Goal: Task Accomplishment & Management: Manage account settings

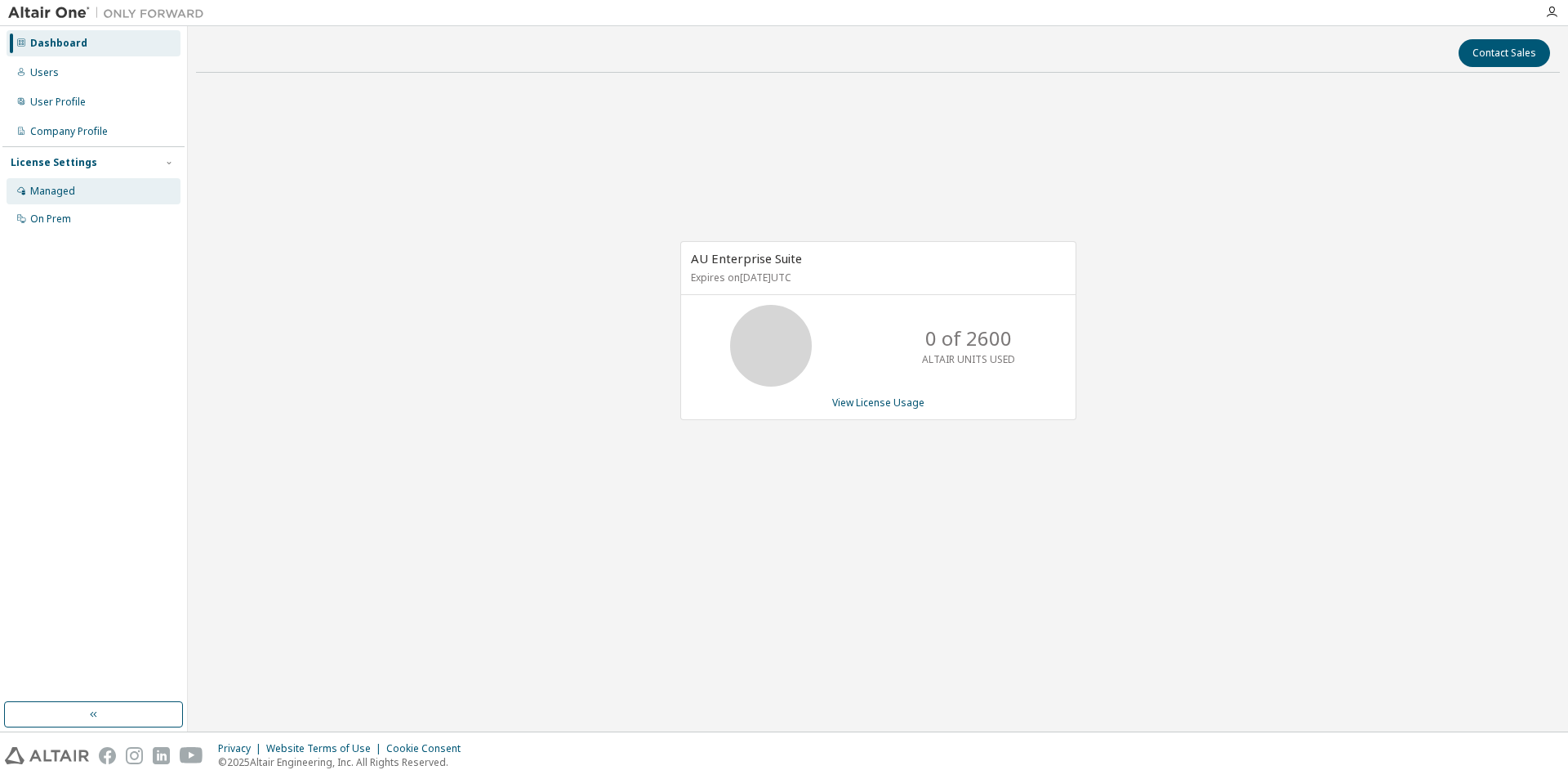
click at [57, 191] on div "Managed" at bounding box center [53, 191] width 45 height 13
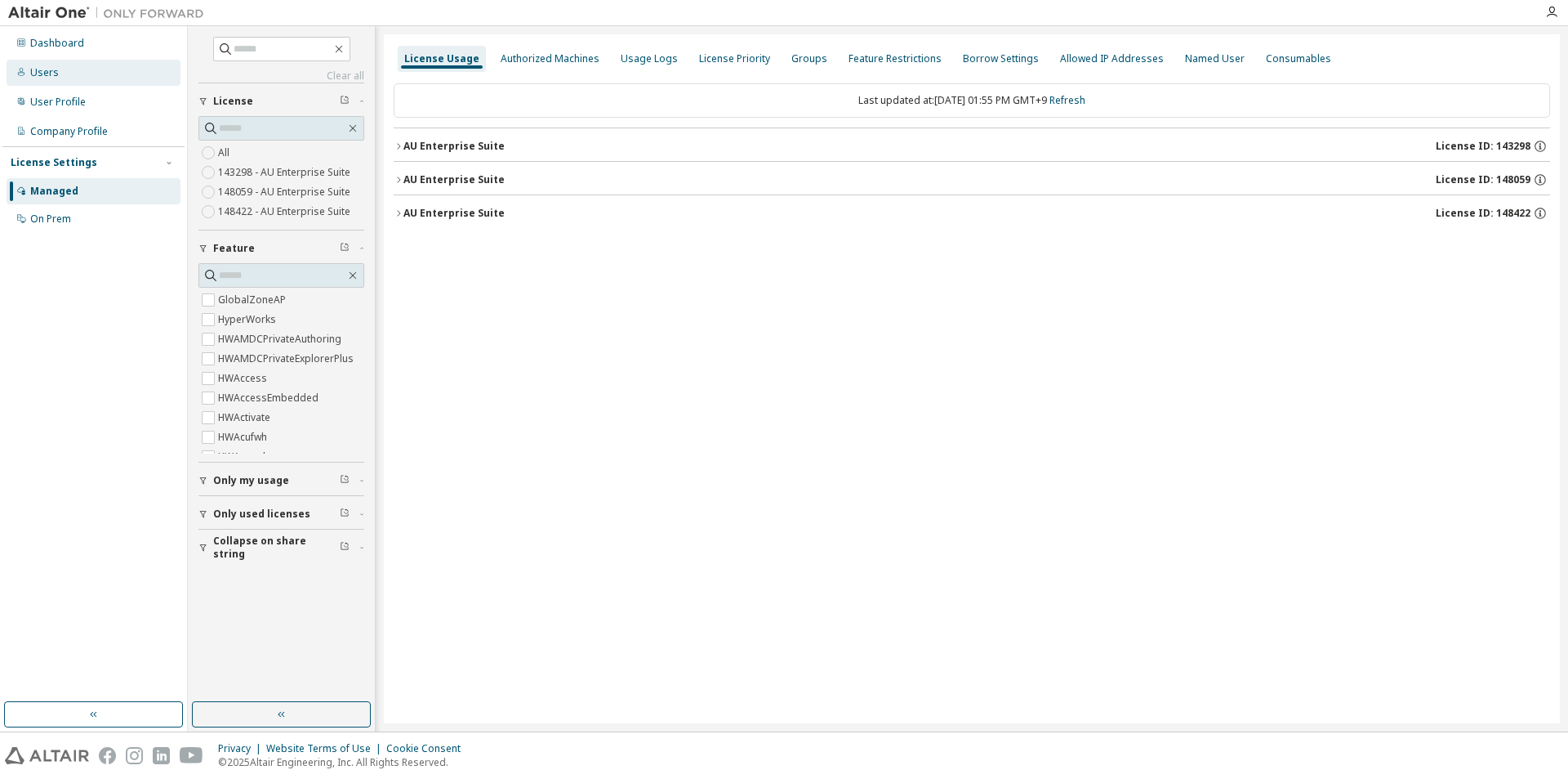
click at [76, 81] on div "Users" at bounding box center [94, 72] width 174 height 26
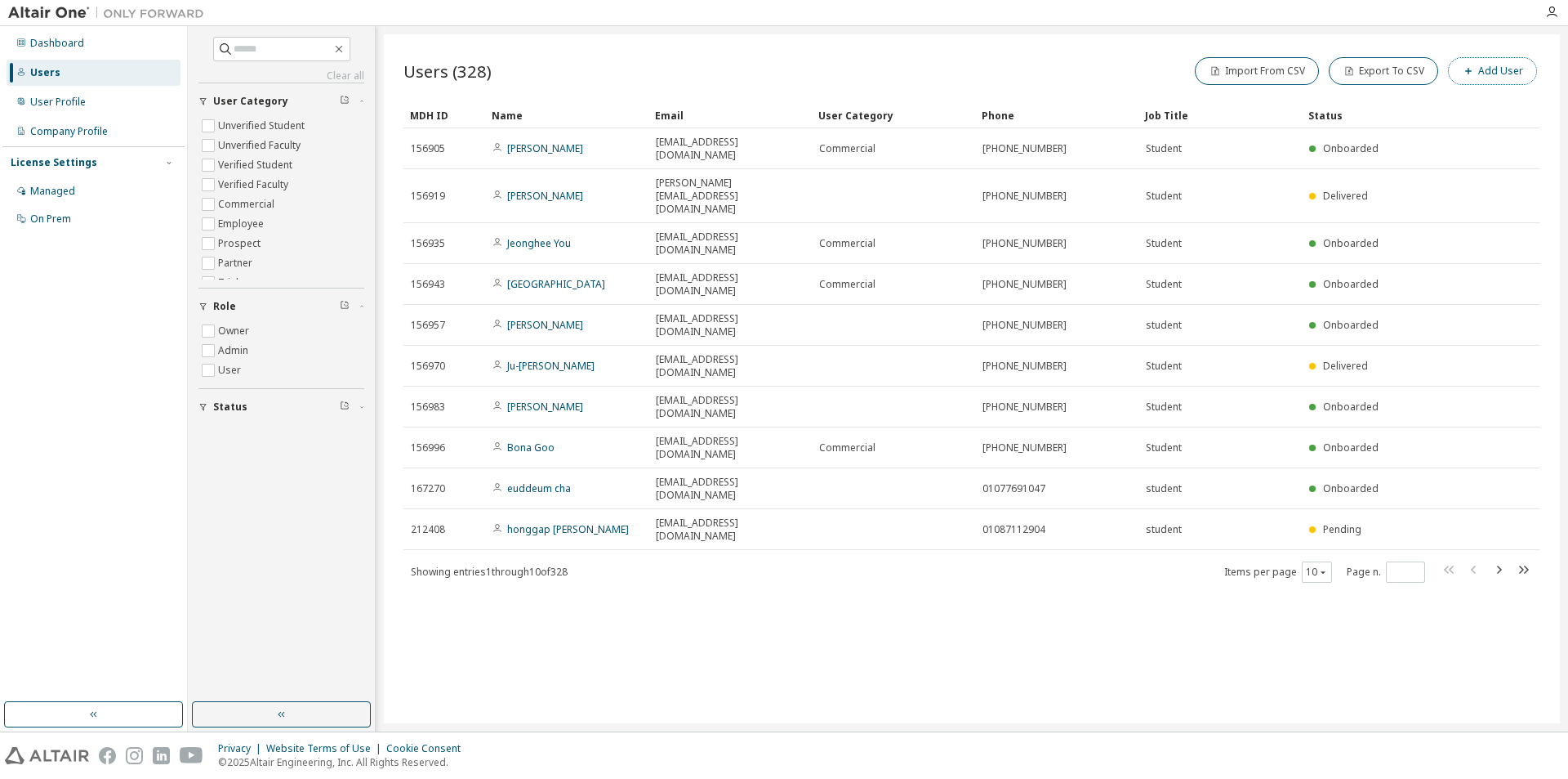
click at [1480, 76] on button "Add User" at bounding box center [1492, 71] width 89 height 28
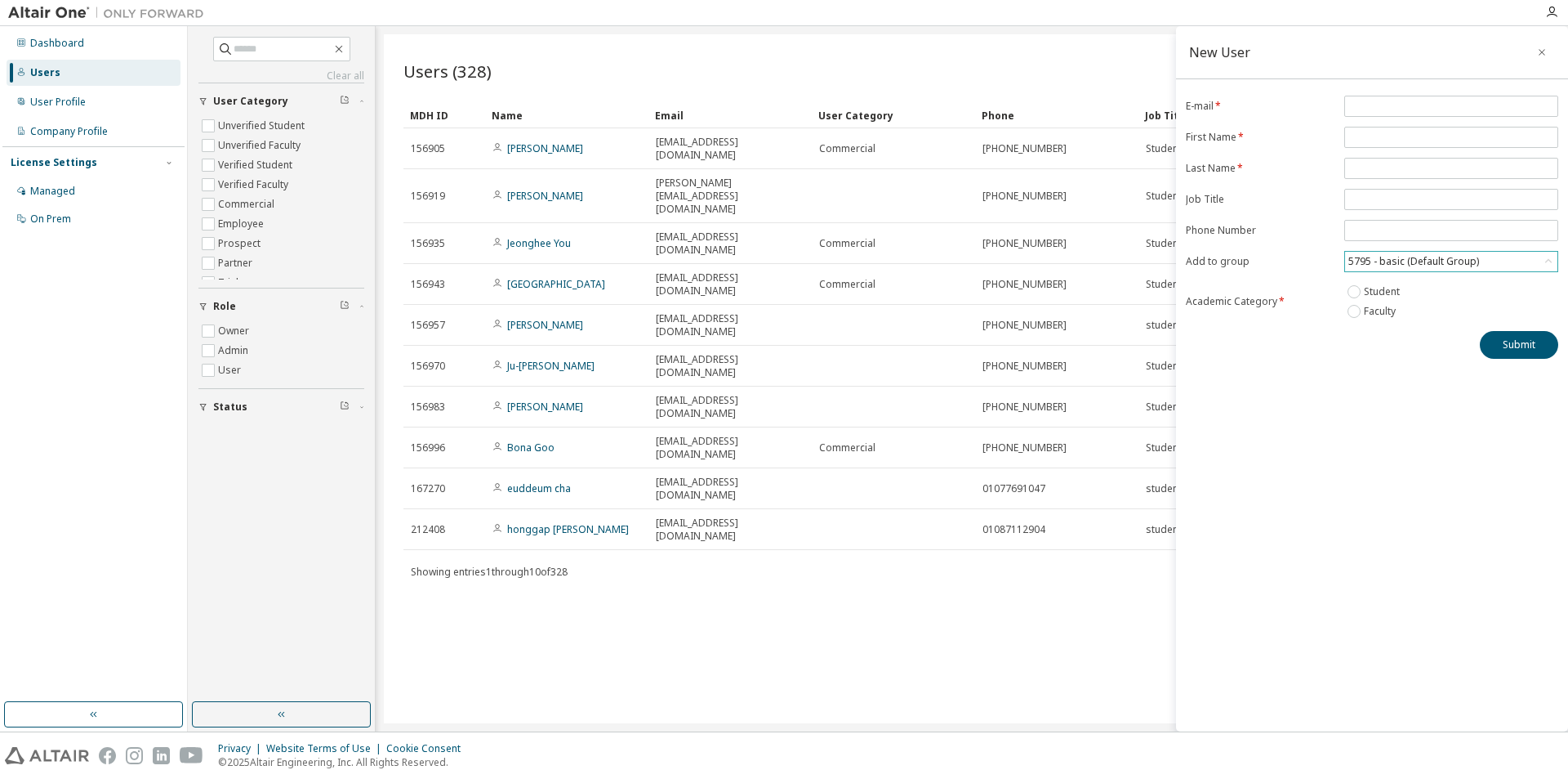
click at [1436, 265] on div "5795 - basic (Default Group)" at bounding box center [1414, 261] width 136 height 18
click at [1028, 463] on div "Users (328) Import From CSV Export To CSV Add User Clear Load Save Save As Fiel…" at bounding box center [971, 379] width 1176 height 689
click at [1382, 259] on div "5795 - basic (Default Group)" at bounding box center [1414, 261] width 136 height 18
click at [1311, 414] on div "New User E-mail * First Name * Last Name * Job Title Phone Number Add to group …" at bounding box center [1372, 378] width 392 height 705
click at [1383, 294] on label "Student" at bounding box center [1383, 292] width 39 height 19
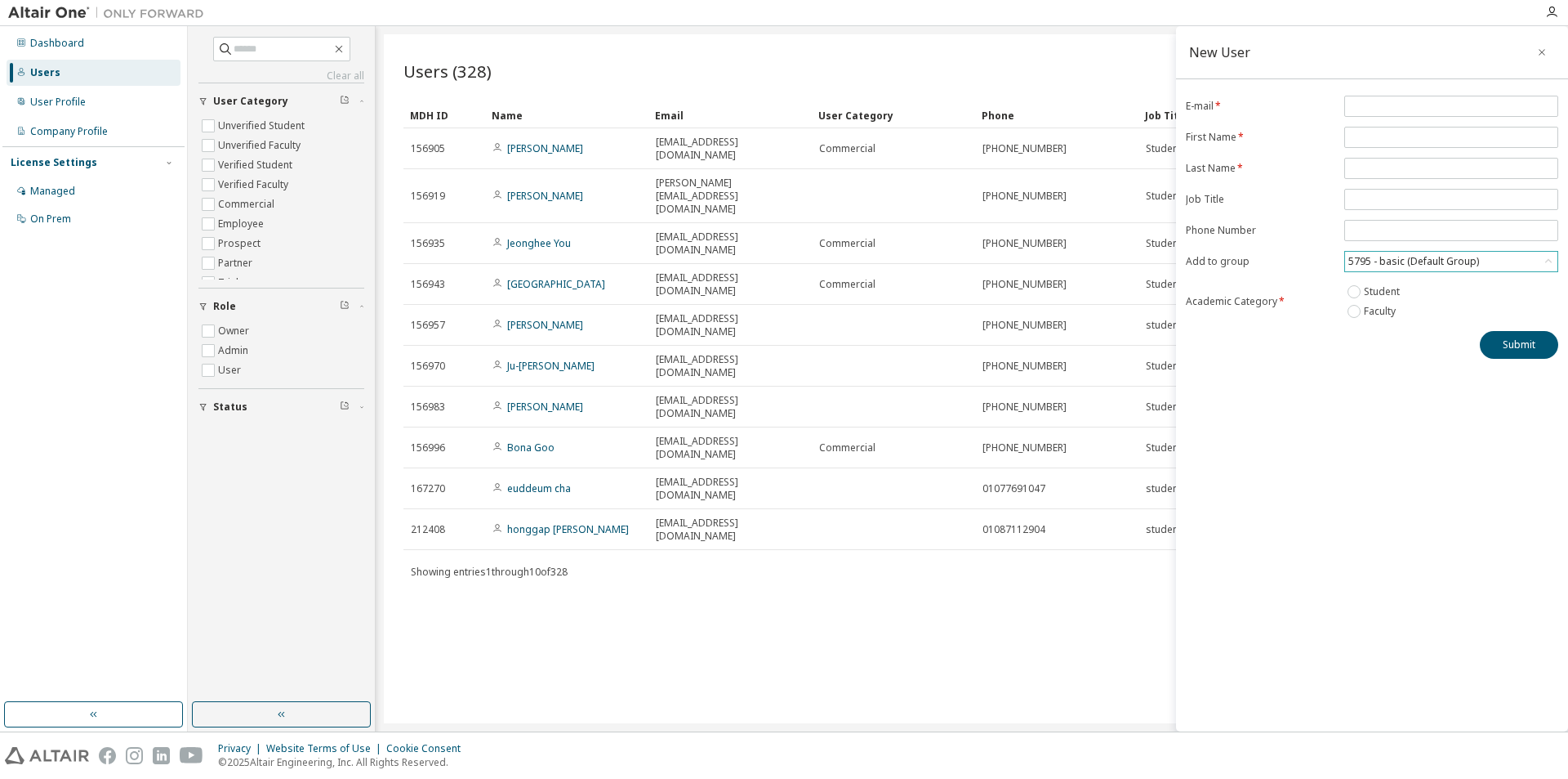
click at [1396, 271] on div "5795 - basic (Default Group)" at bounding box center [1451, 261] width 212 height 19
click at [1477, 371] on li "18779 - [PERSON_NAME] 교수님 수업지원용" at bounding box center [1450, 367] width 210 height 21
click at [1542, 53] on icon "button" at bounding box center [1541, 52] width 7 height 7
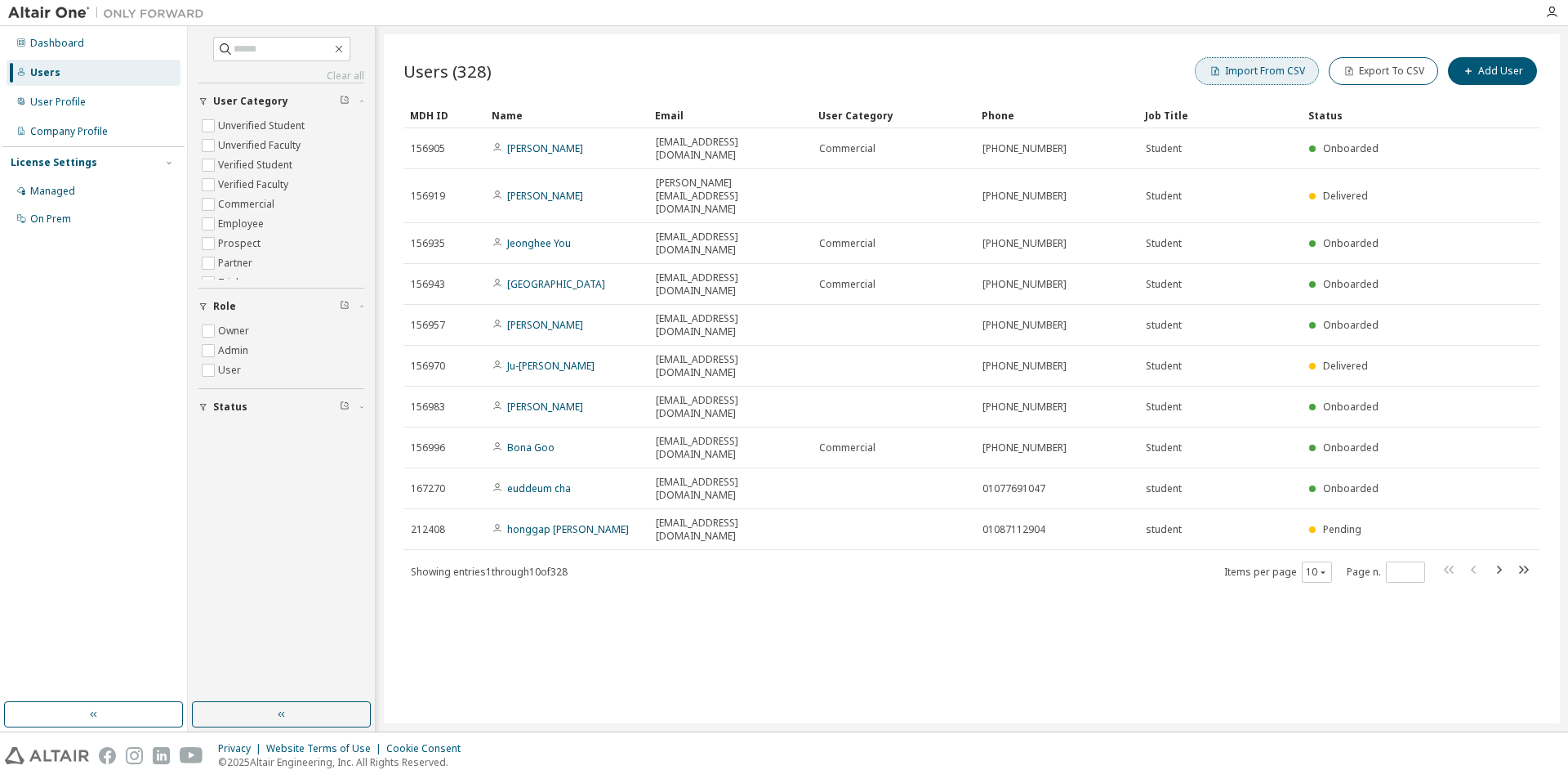
click at [1292, 72] on button "Import From CSV" at bounding box center [1257, 71] width 124 height 28
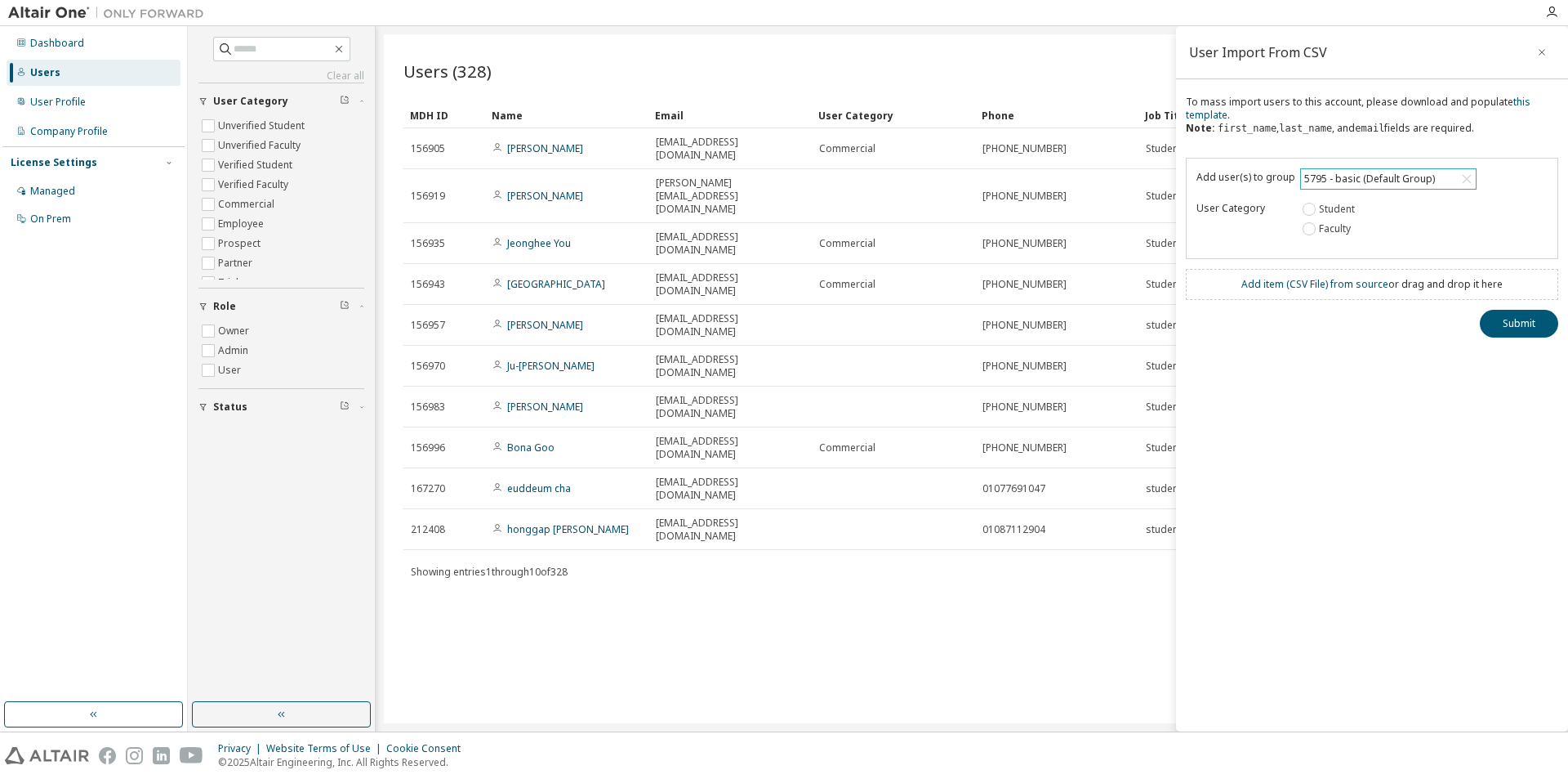
click at [1370, 182] on div "5795 - basic (Default Group)" at bounding box center [1370, 179] width 136 height 18
click at [1436, 282] on li "18779 - [PERSON_NAME] 교수님 수업지원용" at bounding box center [1386, 292] width 171 height 34
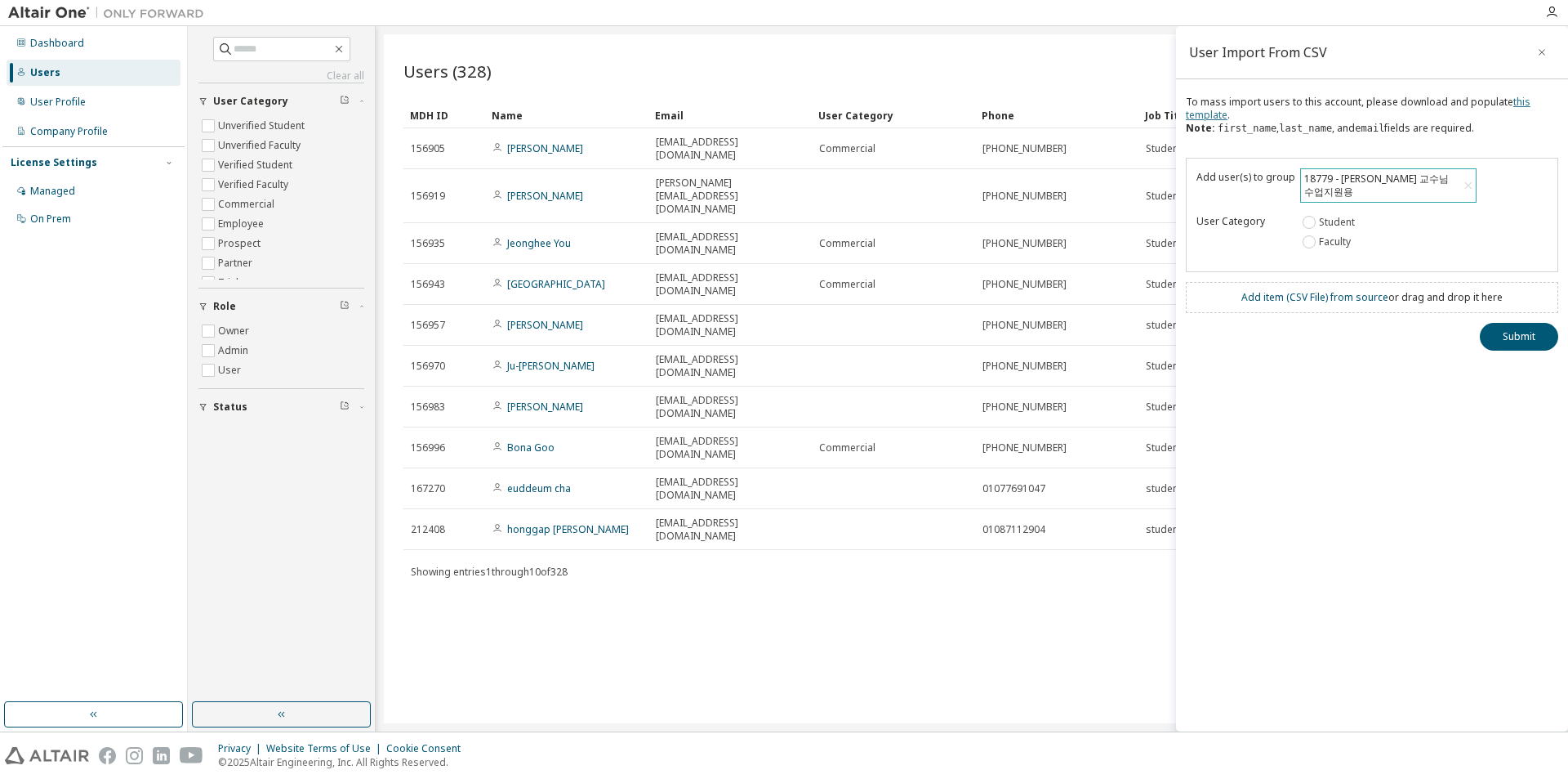
click at [1217, 118] on link "this template" at bounding box center [1358, 108] width 344 height 27
click at [1473, 322] on icon at bounding box center [1476, 324] width 6 height 6
click at [1520, 352] on button "Submit" at bounding box center [1519, 366] width 78 height 28
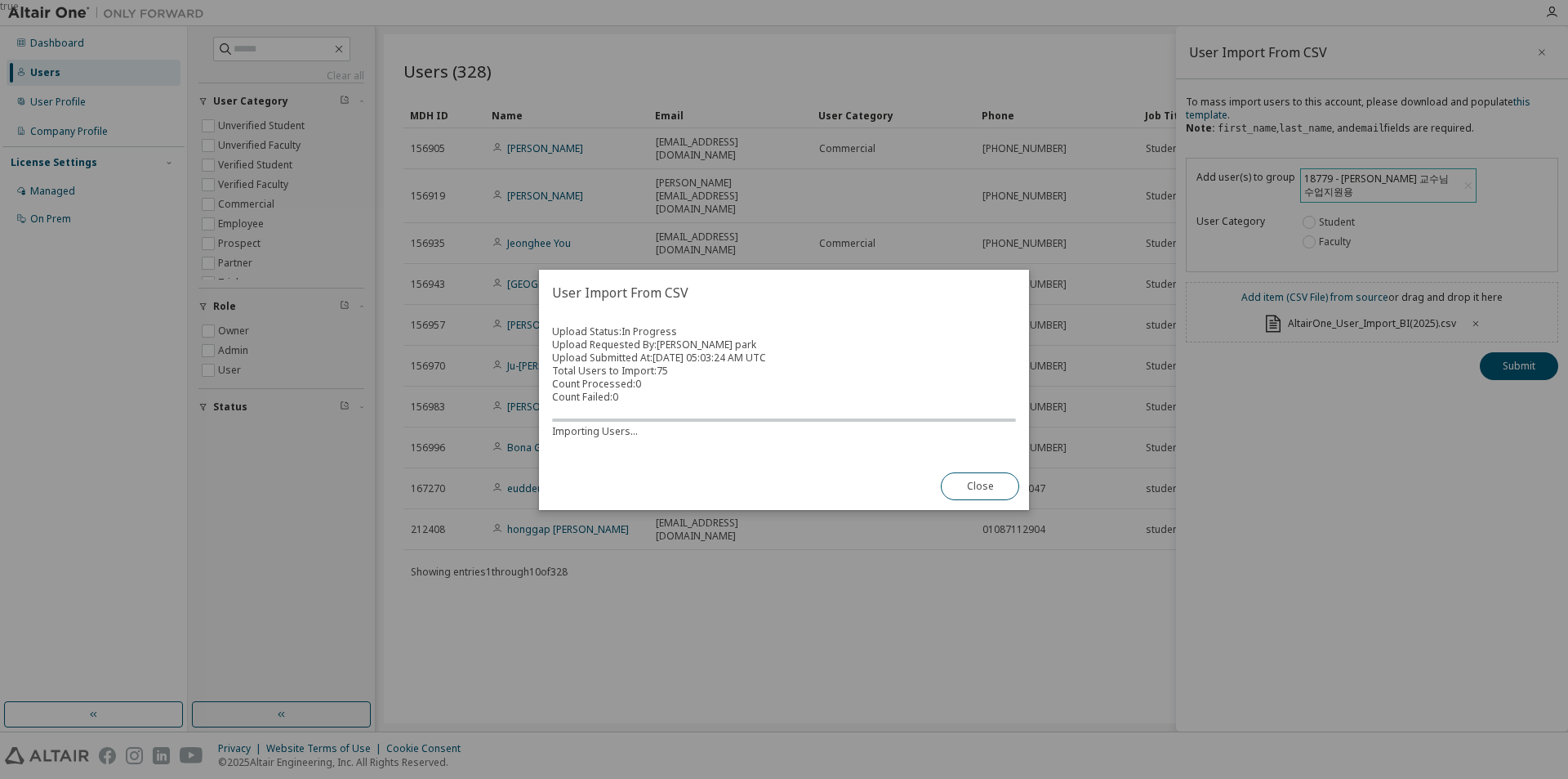
click at [1514, 351] on div "true" at bounding box center [784, 390] width 1568 height 779
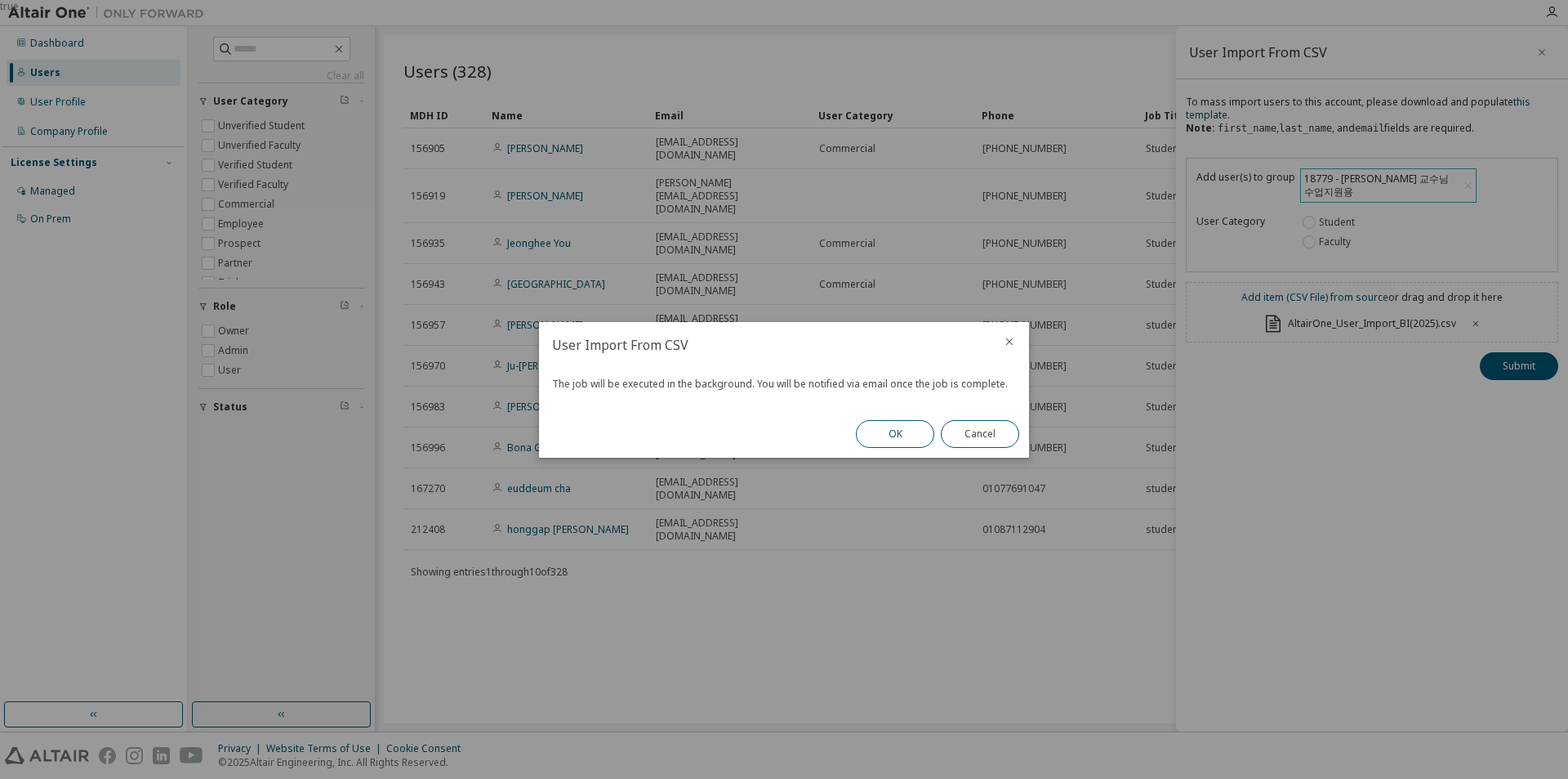
click at [885, 433] on button "OK" at bounding box center [895, 434] width 78 height 28
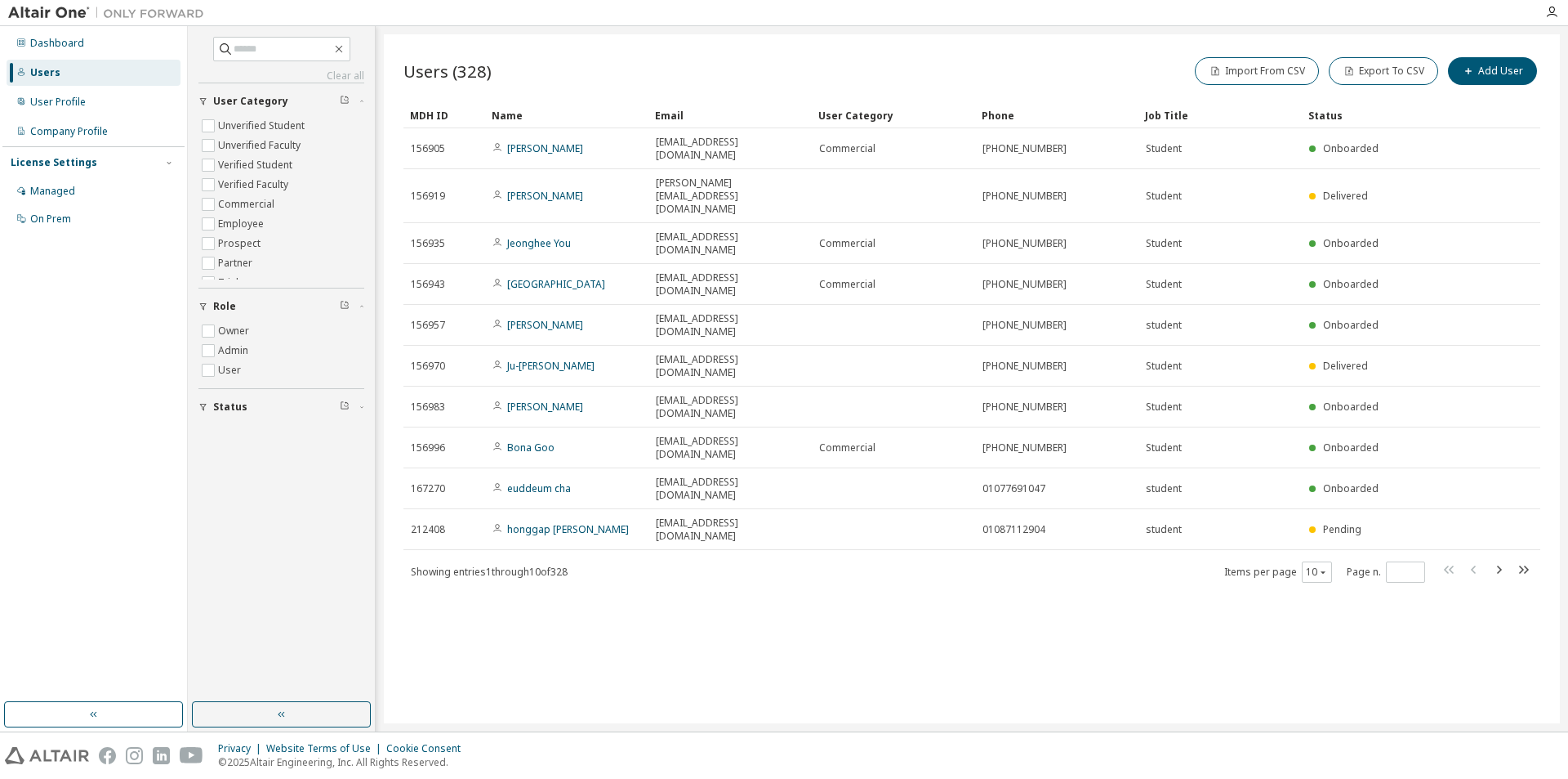
click at [754, 568] on div "Users (328) Import From CSV Export To CSV Add User Clear Load Save Save As Fiel…" at bounding box center [971, 379] width 1176 height 689
